Goal: Information Seeking & Learning: Understand process/instructions

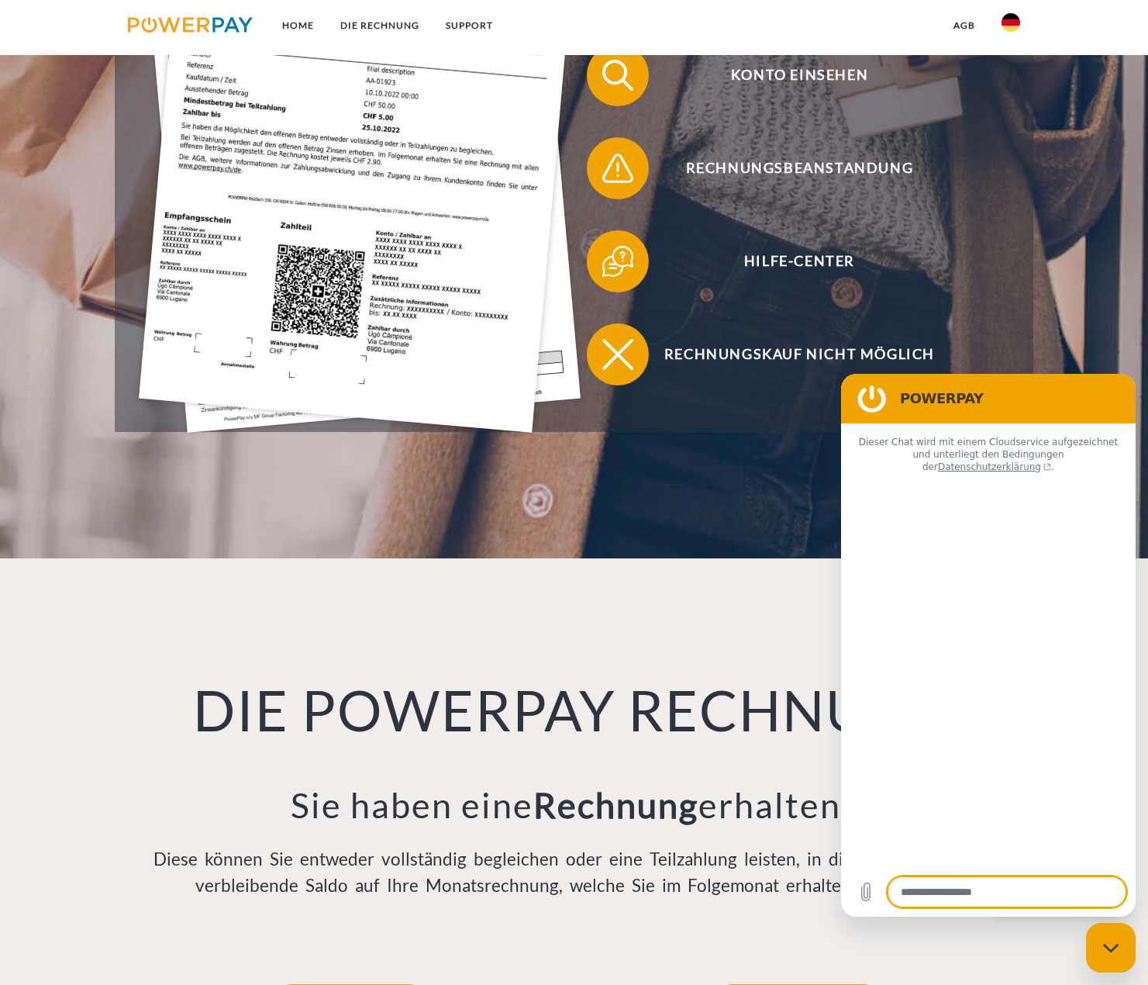
type textarea "*"
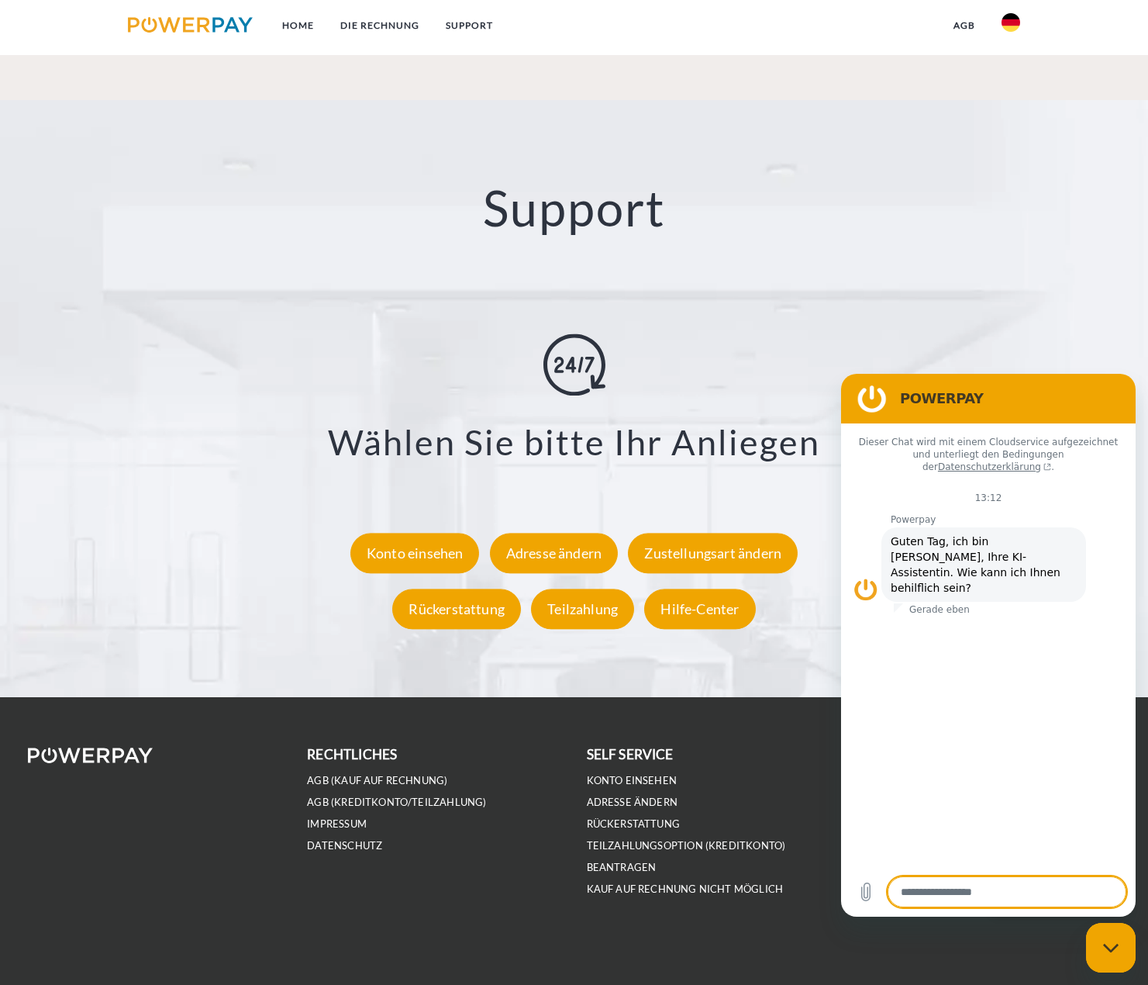
scroll to position [2633, 0]
click at [594, 617] on div "Teilzahlung" at bounding box center [582, 609] width 103 height 40
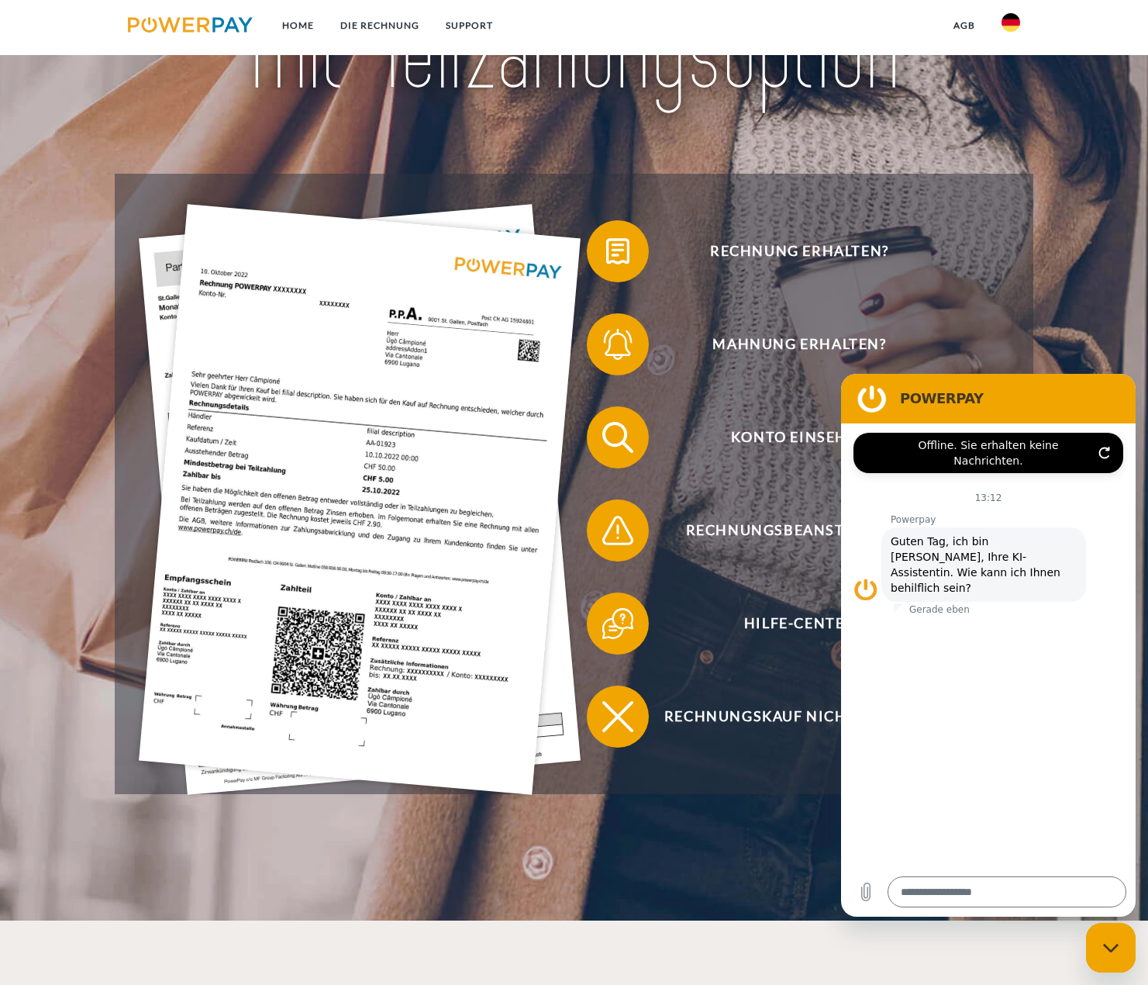
scroll to position [230, 0]
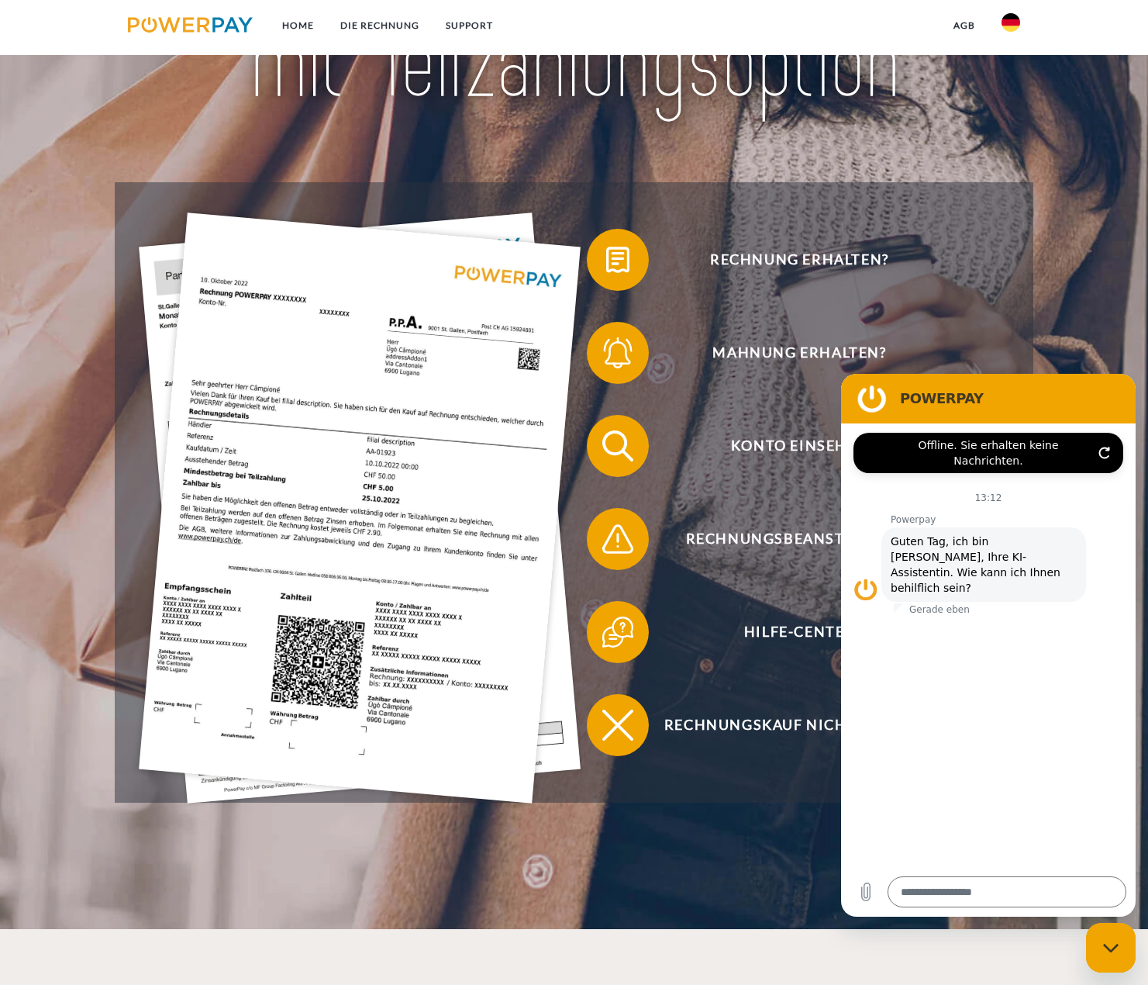
click at [49, 492] on header "Home DIE RECHNUNG SUPPORT" at bounding box center [574, 349] width 1148 height 1158
click at [1034, 290] on div "Rechnung erhalten? Mahnung erhalten? Konto einsehen" at bounding box center [574, 492] width 919 height 620
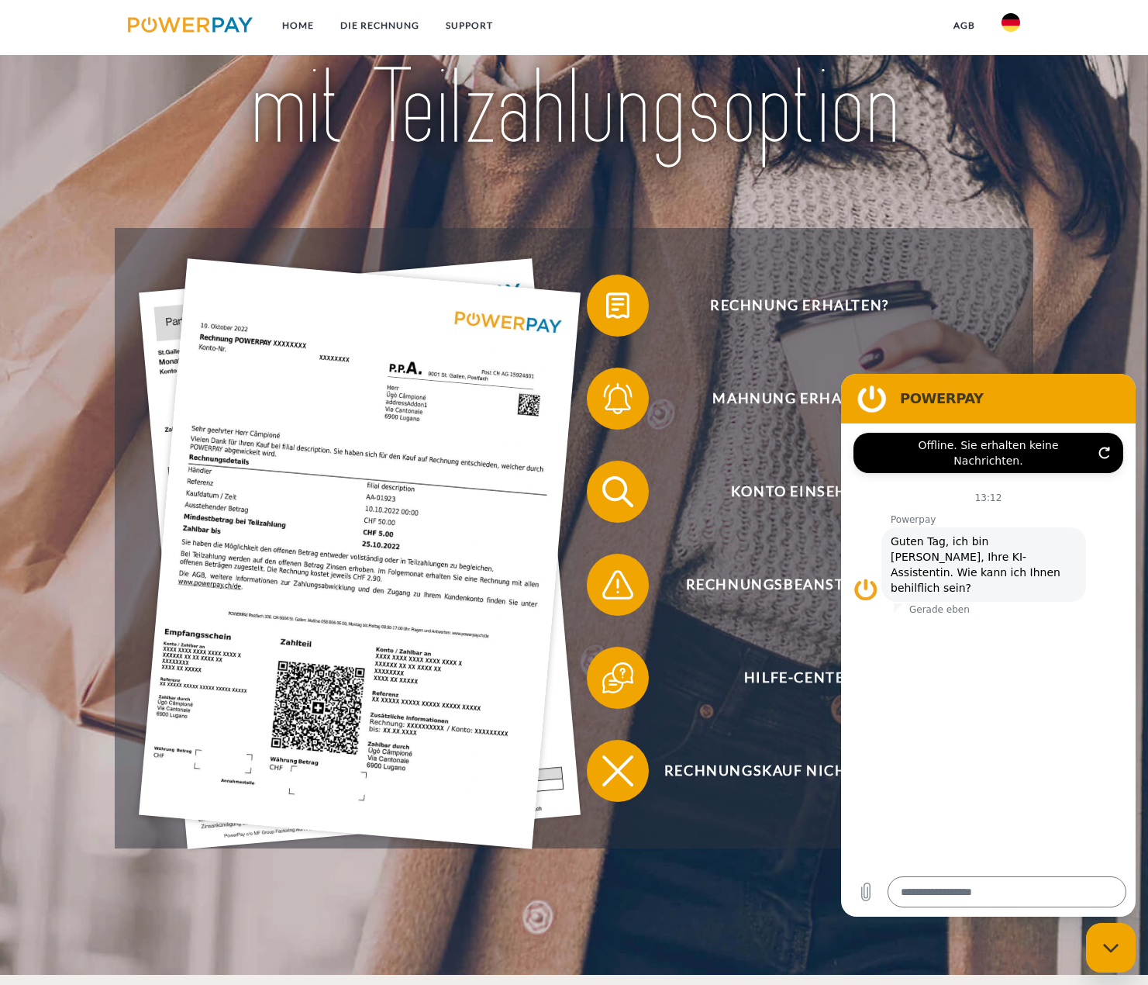
scroll to position [0, 0]
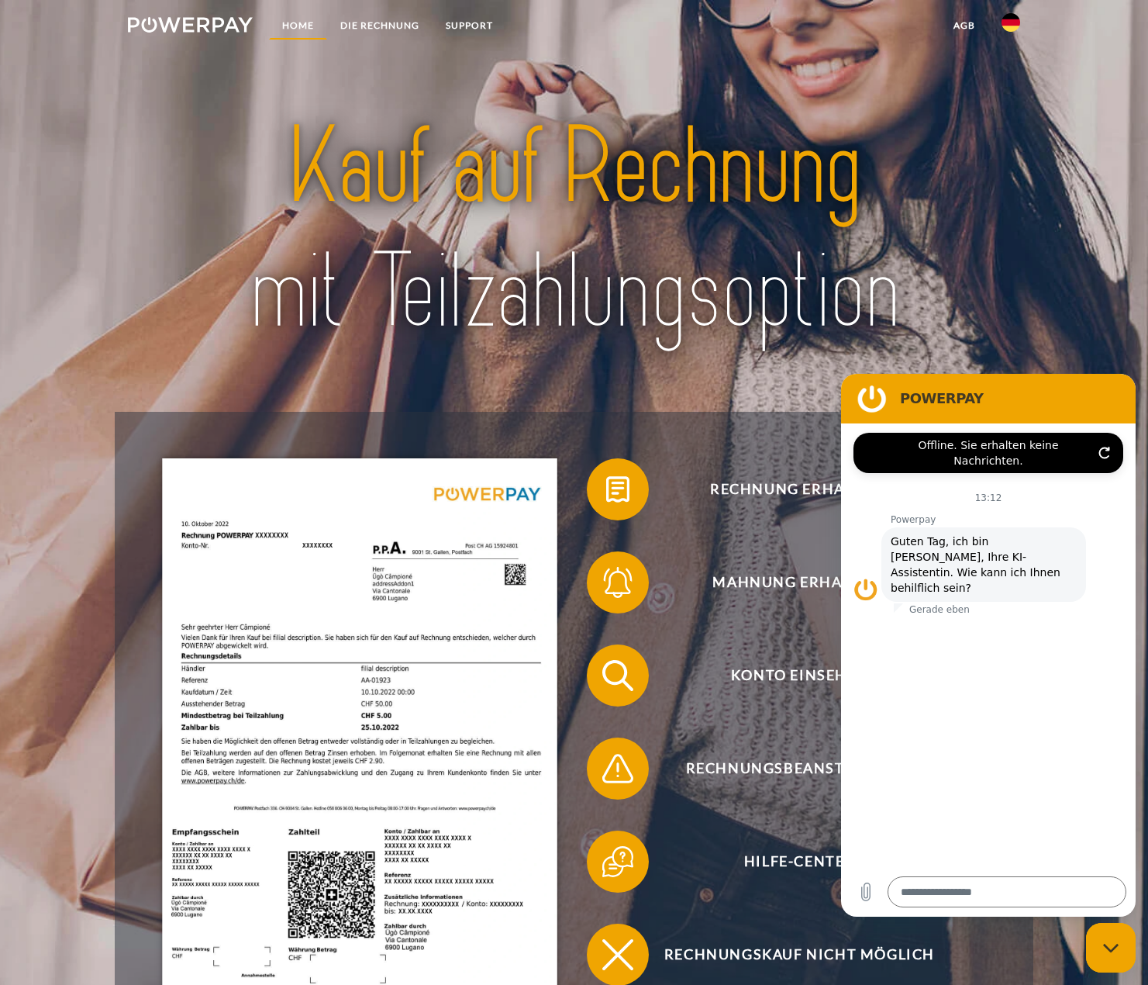
click at [306, 23] on link "Home" at bounding box center [298, 26] width 58 height 28
click at [290, 26] on link "Home" at bounding box center [298, 26] width 58 height 28
click at [381, 24] on link "DIE RECHNUNG" at bounding box center [379, 26] width 105 height 28
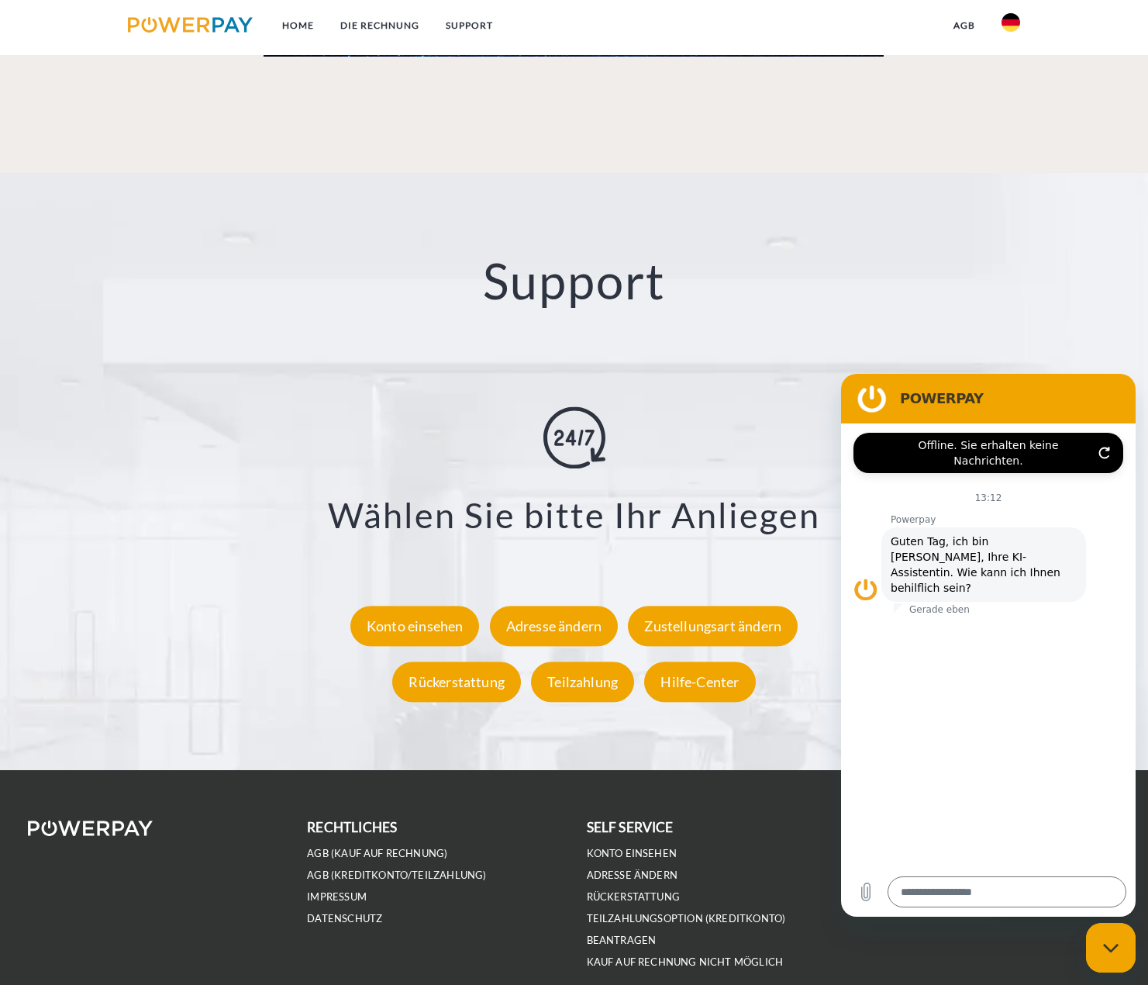
scroll to position [2633, 0]
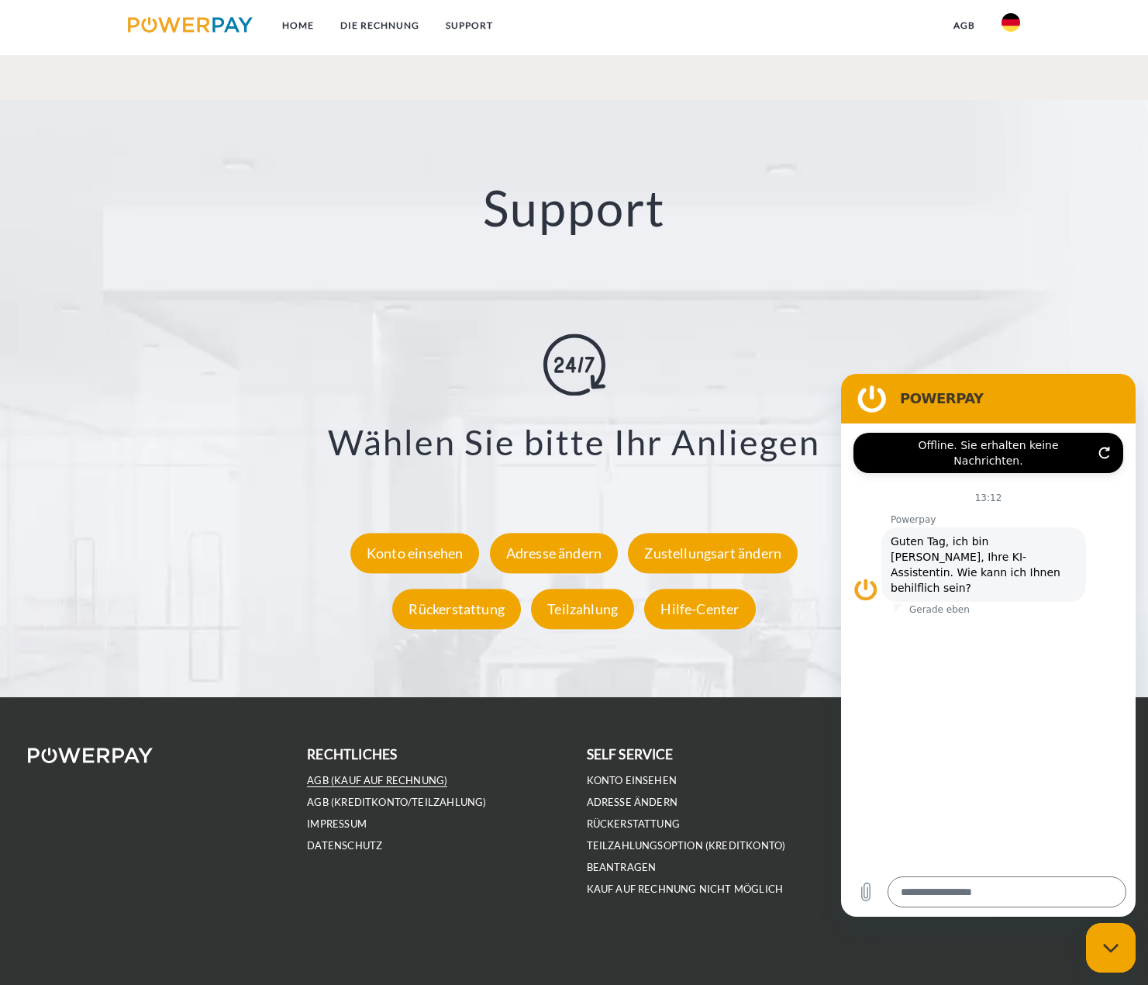
click at [333, 780] on link "AGB (Kauf auf Rechnung)" at bounding box center [377, 780] width 140 height 13
